Goal: Navigation & Orientation: Find specific page/section

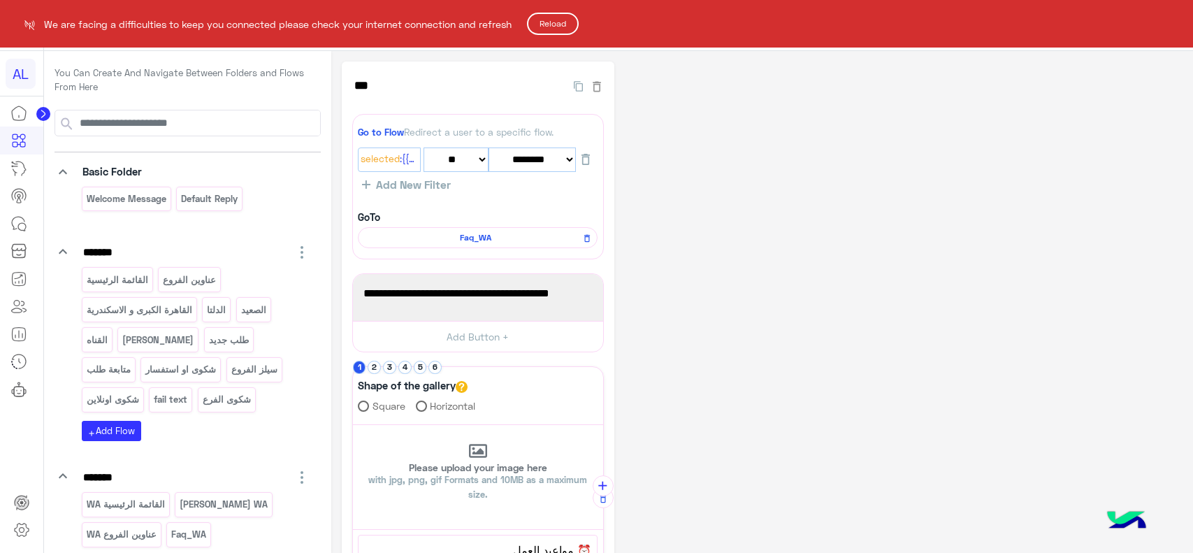
select select "*"
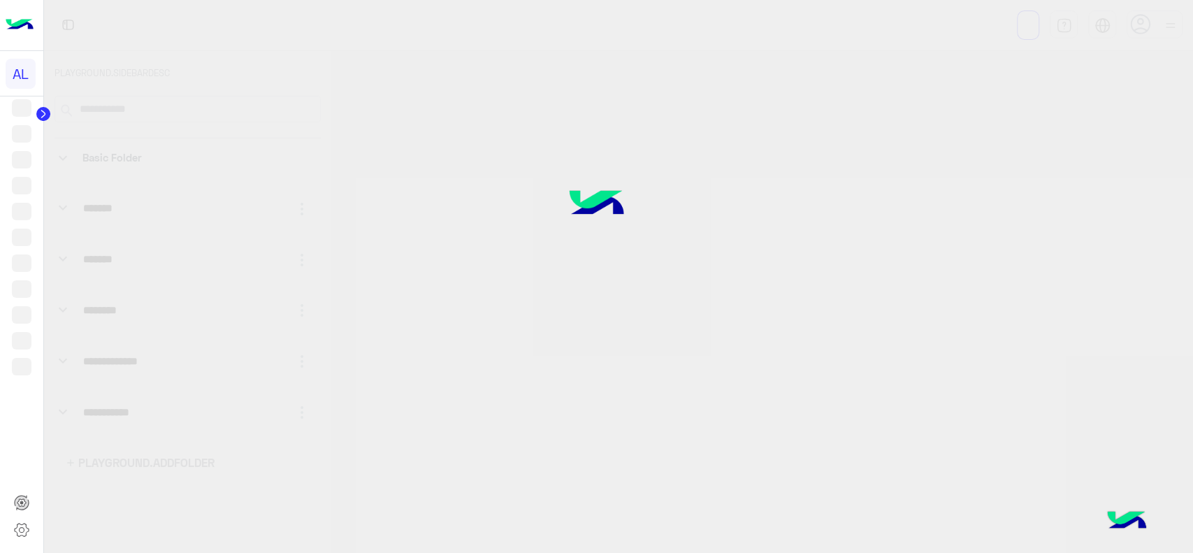
select select "*"
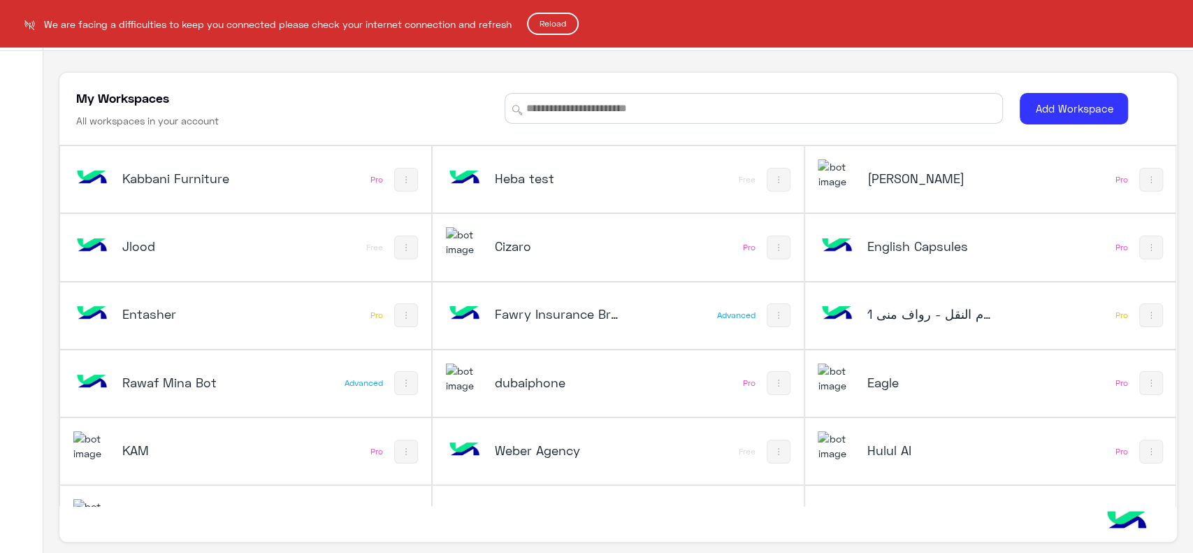
click at [540, 26] on button "Reload" at bounding box center [553, 24] width 52 height 22
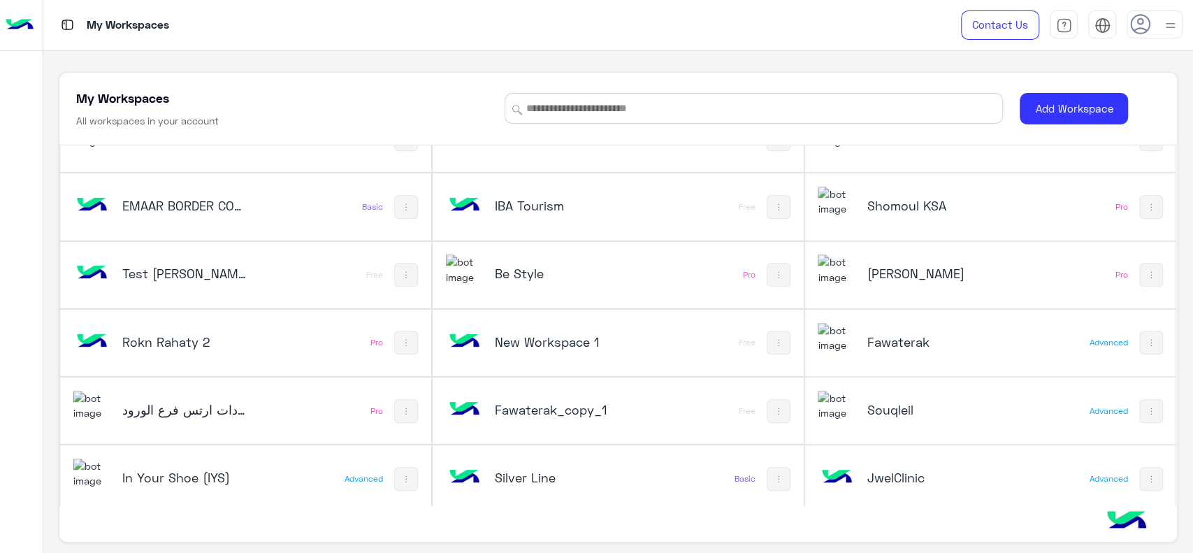
scroll to position [656, 0]
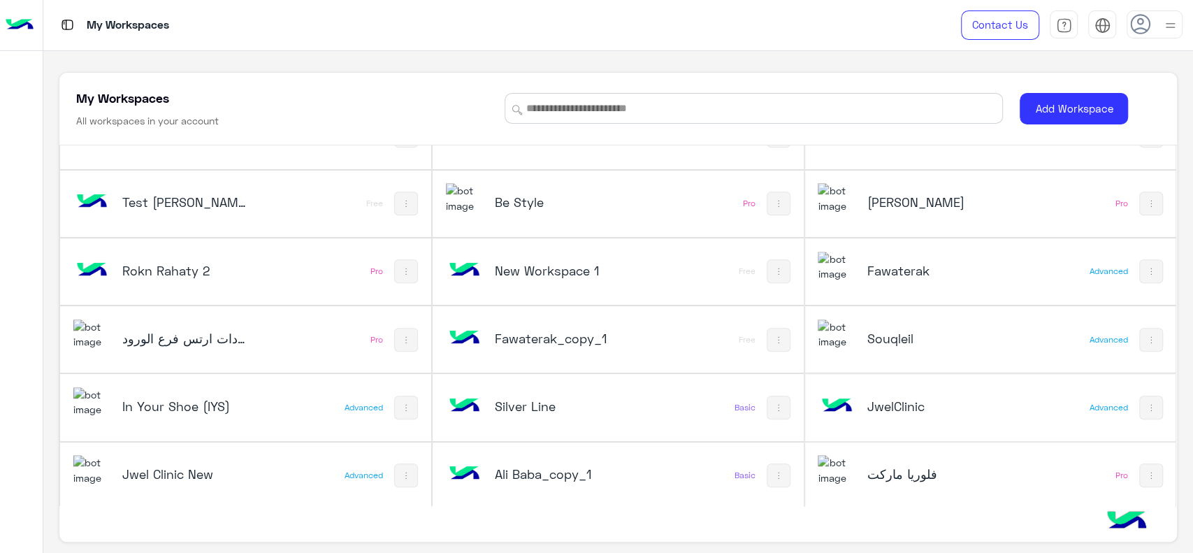
click at [852, 474] on div "فلوريا ماركت" at bounding box center [921, 475] width 207 height 41
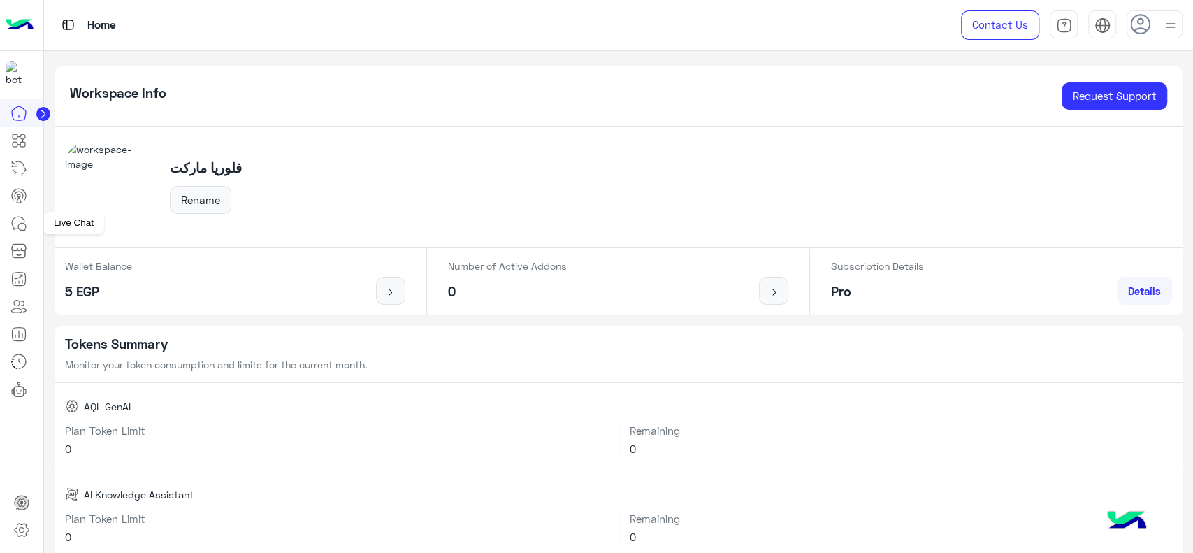
click at [20, 223] on icon at bounding box center [22, 227] width 8 height 8
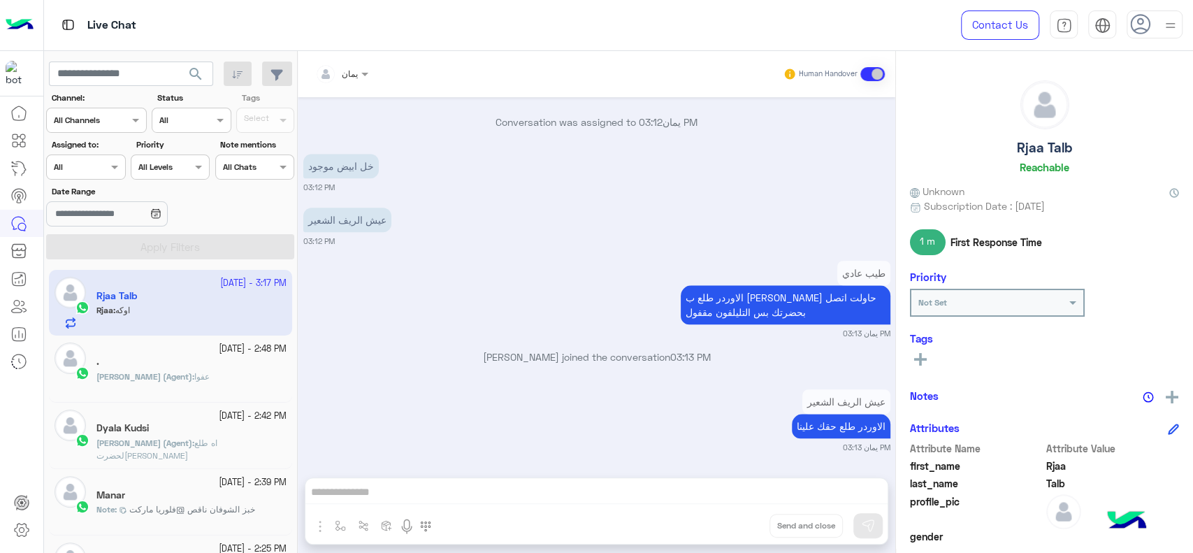
scroll to position [1161, 0]
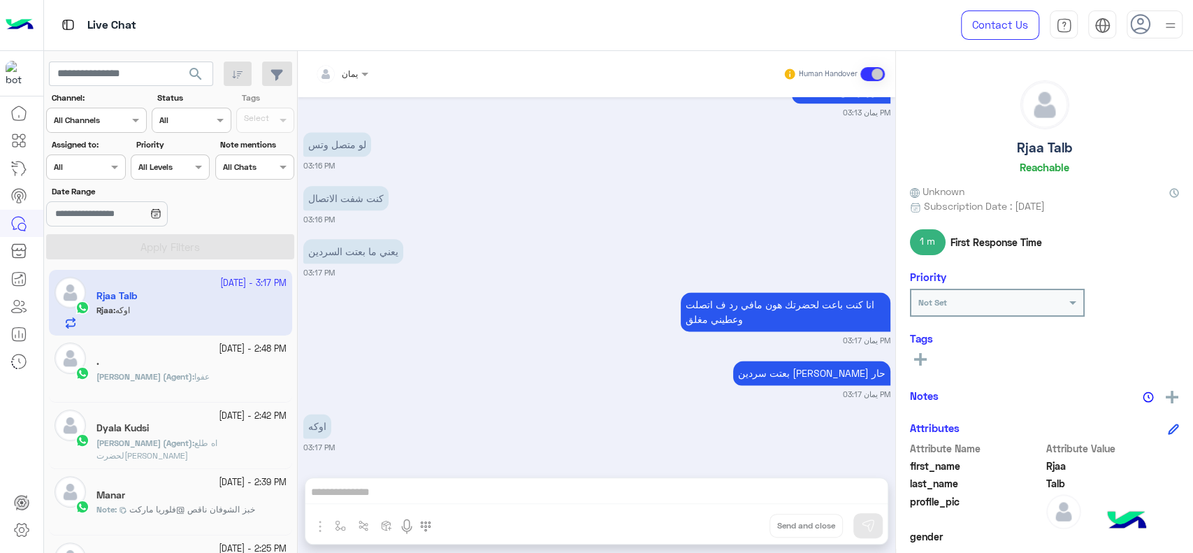
click at [22, 29] on img at bounding box center [20, 24] width 28 height 29
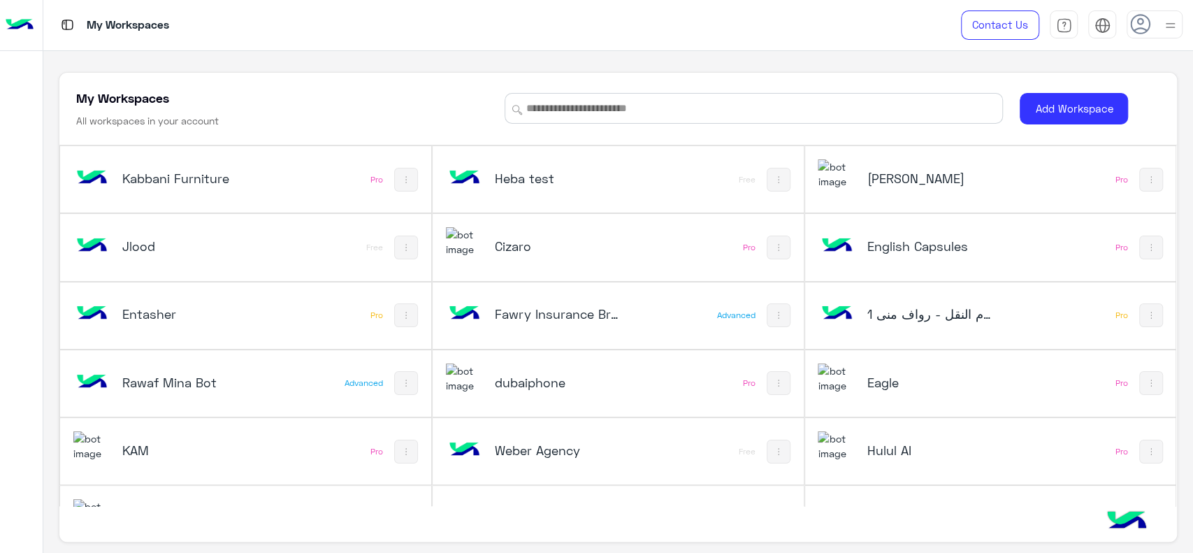
click at [592, 259] on div "Cizaro" at bounding box center [549, 247] width 207 height 41
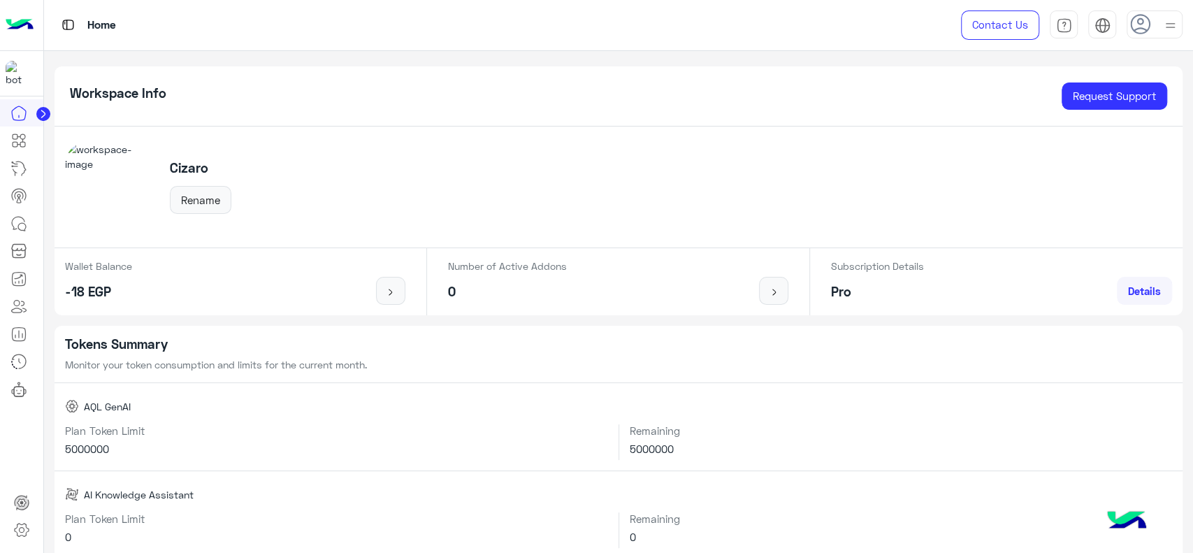
click at [26, 29] on img at bounding box center [20, 24] width 28 height 29
